Goal: Complete application form

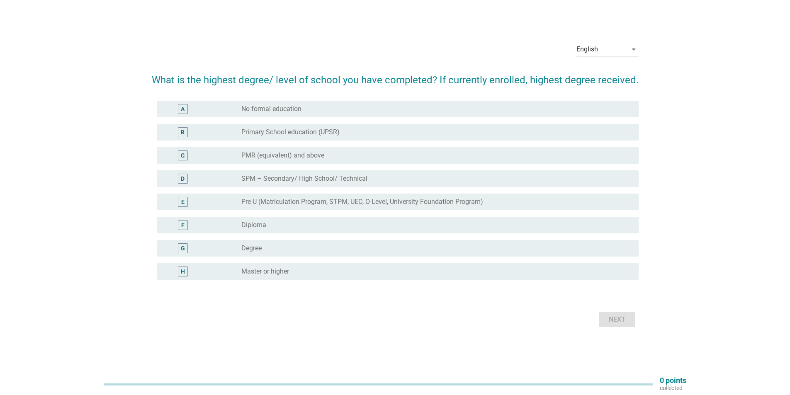
scroll to position [22, 0]
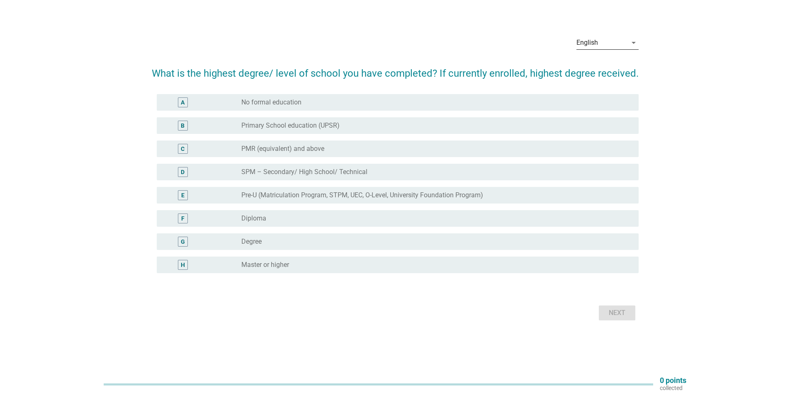
click at [619, 40] on div "English" at bounding box center [601, 42] width 51 height 13
click at [605, 70] on div "Bahasa Melayu" at bounding box center [606, 69] width 49 height 10
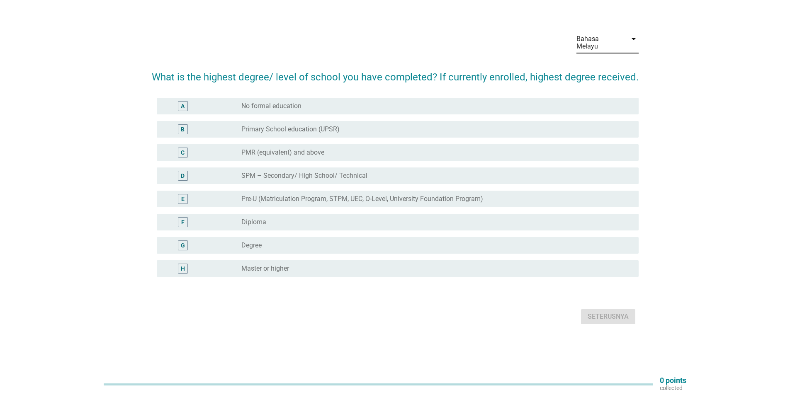
scroll to position [0, 0]
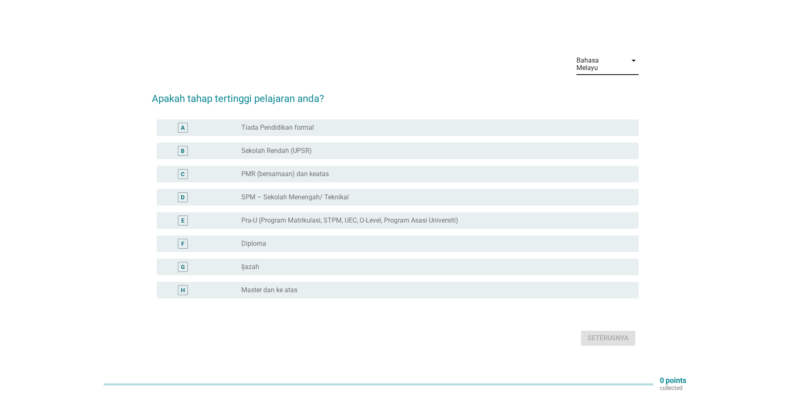
click at [259, 195] on label "SPM – Sekolah Menengah/ Teknikal" at bounding box center [294, 197] width 107 height 8
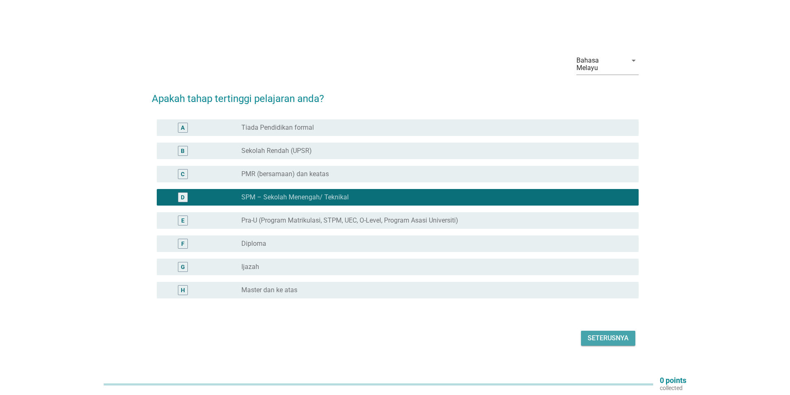
click at [608, 333] on div "Seterusnya" at bounding box center [607, 338] width 41 height 10
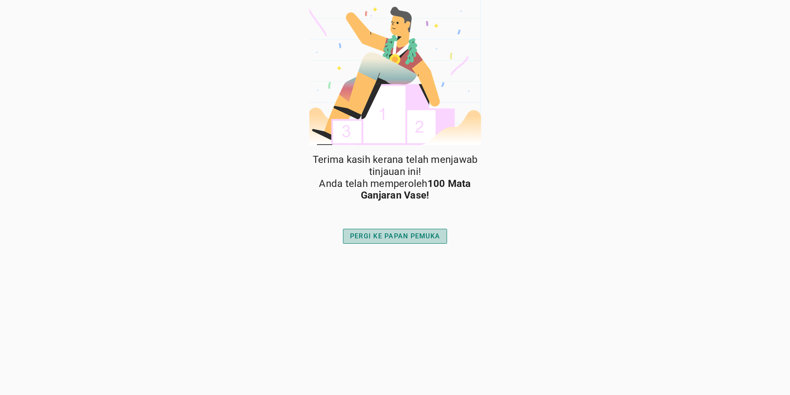
click at [420, 238] on div "PERGI KE PAPAN PEMUKA" at bounding box center [395, 236] width 90 height 10
